Goal: Transaction & Acquisition: Download file/media

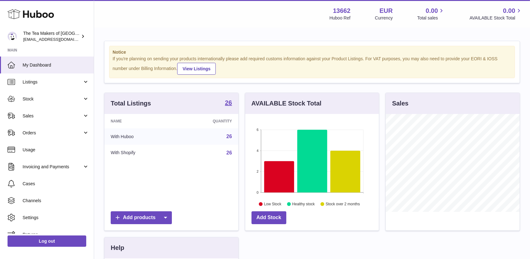
scroll to position [98, 134]
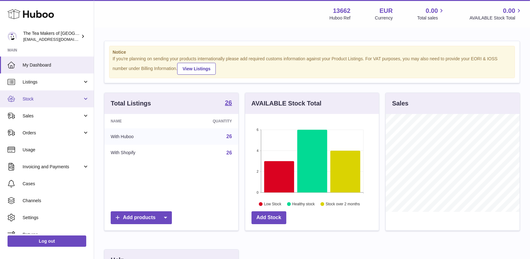
click at [33, 96] on span "Stock" at bounding box center [53, 99] width 60 height 6
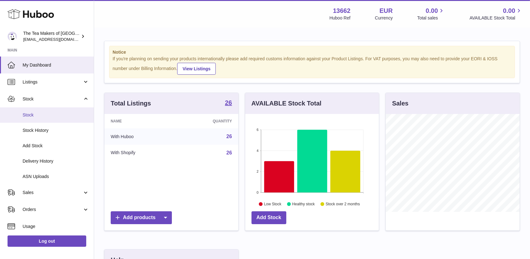
click at [35, 111] on link "Stock" at bounding box center [47, 114] width 94 height 15
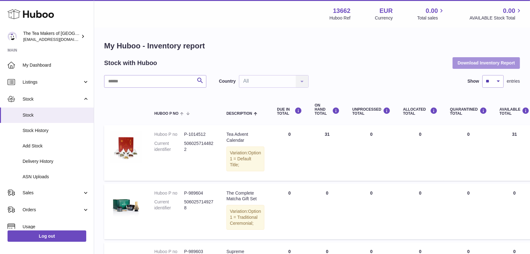
click at [473, 61] on button "Download Inventory Report" at bounding box center [486, 62] width 67 height 11
